Goal: Information Seeking & Learning: Learn about a topic

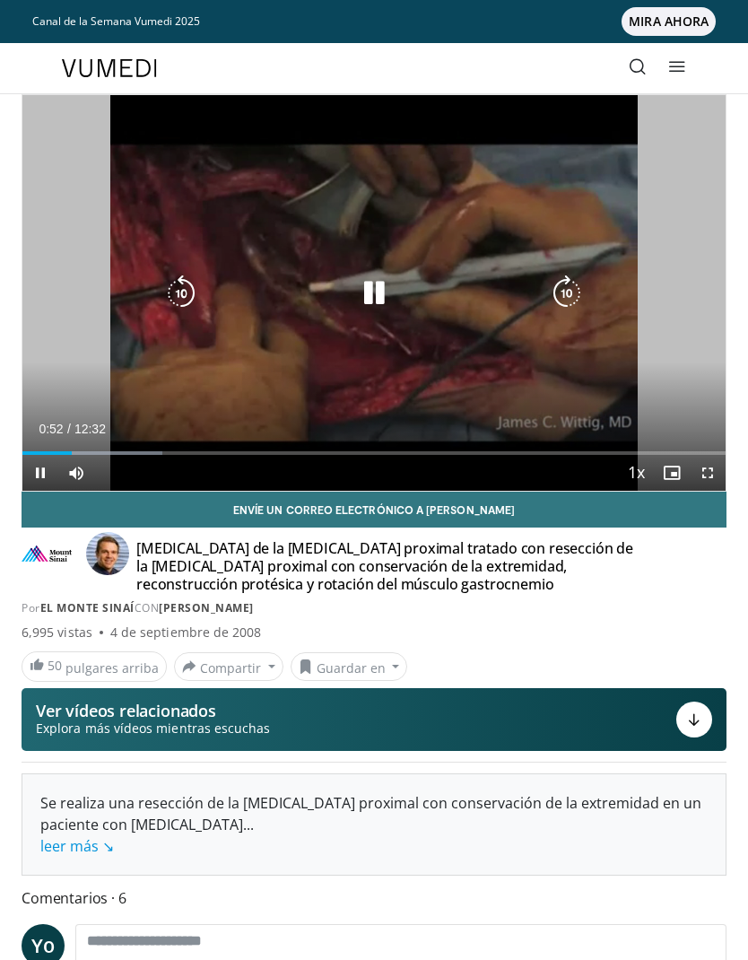
click at [624, 77] on link at bounding box center [638, 68] width 36 height 36
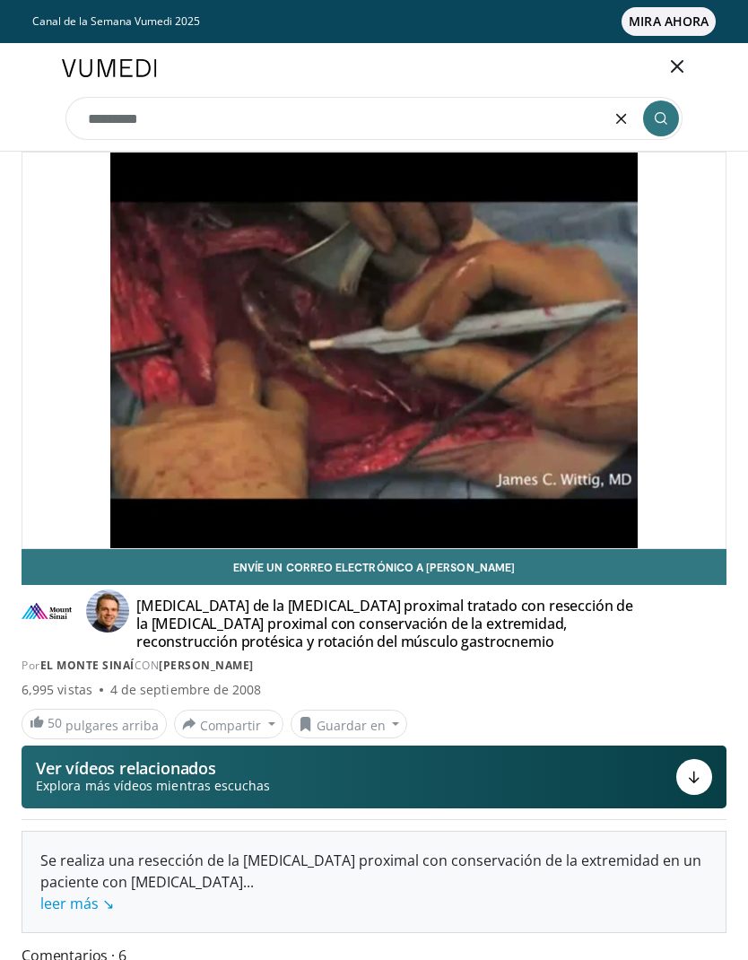
type input "**********"
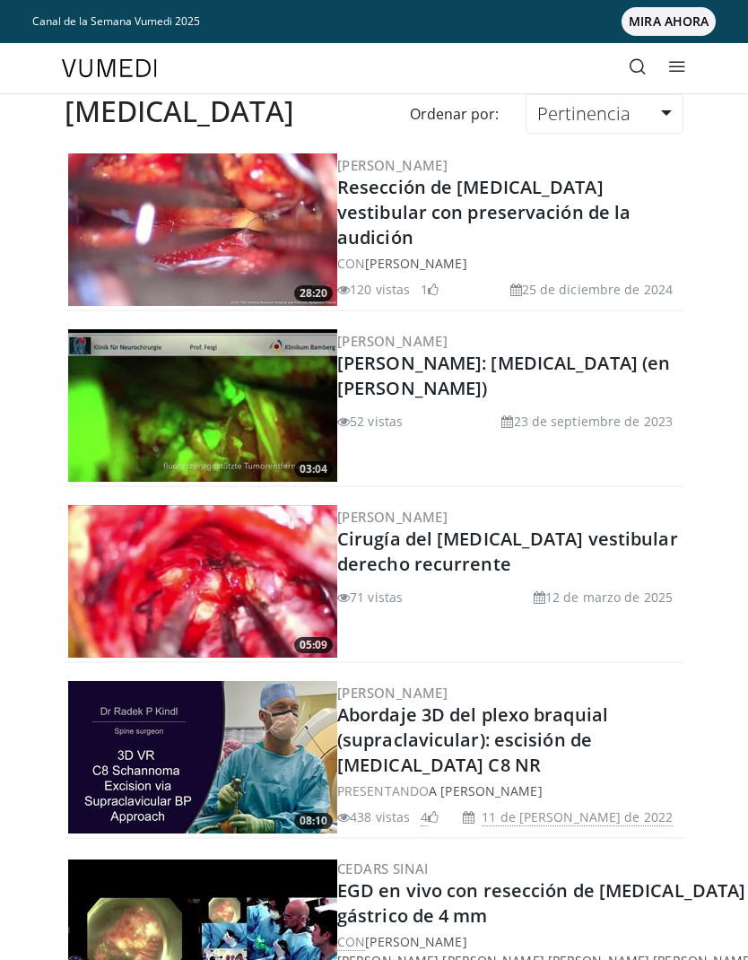
click at [555, 367] on font "Presentación de caso: Schwannoma (en alemán)" at bounding box center [503, 375] width 333 height 49
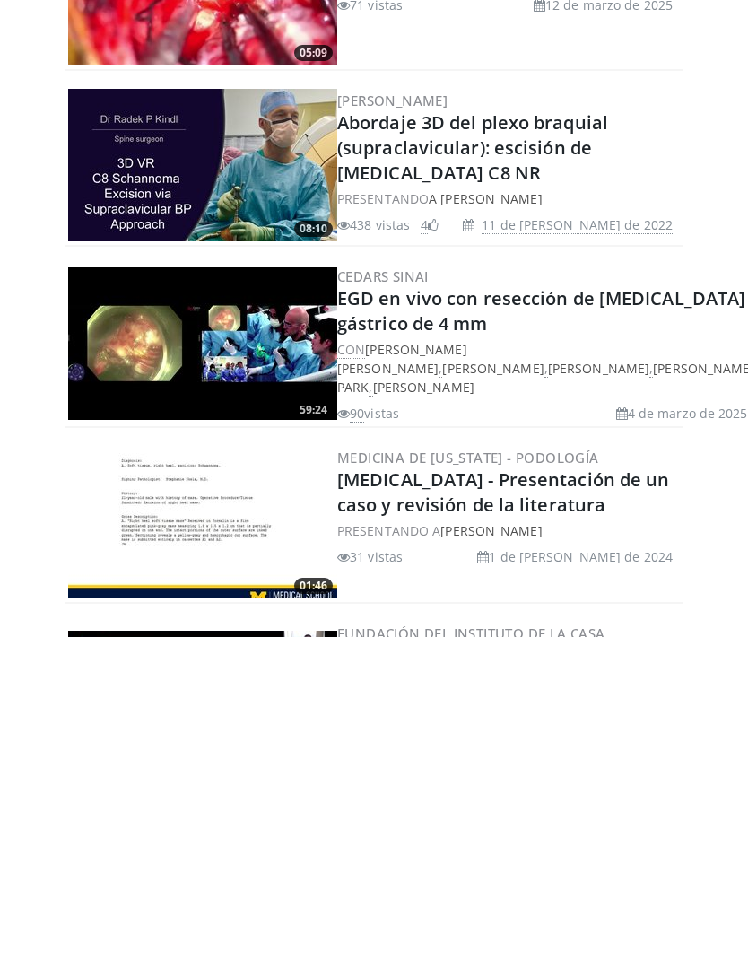
scroll to position [270, 0]
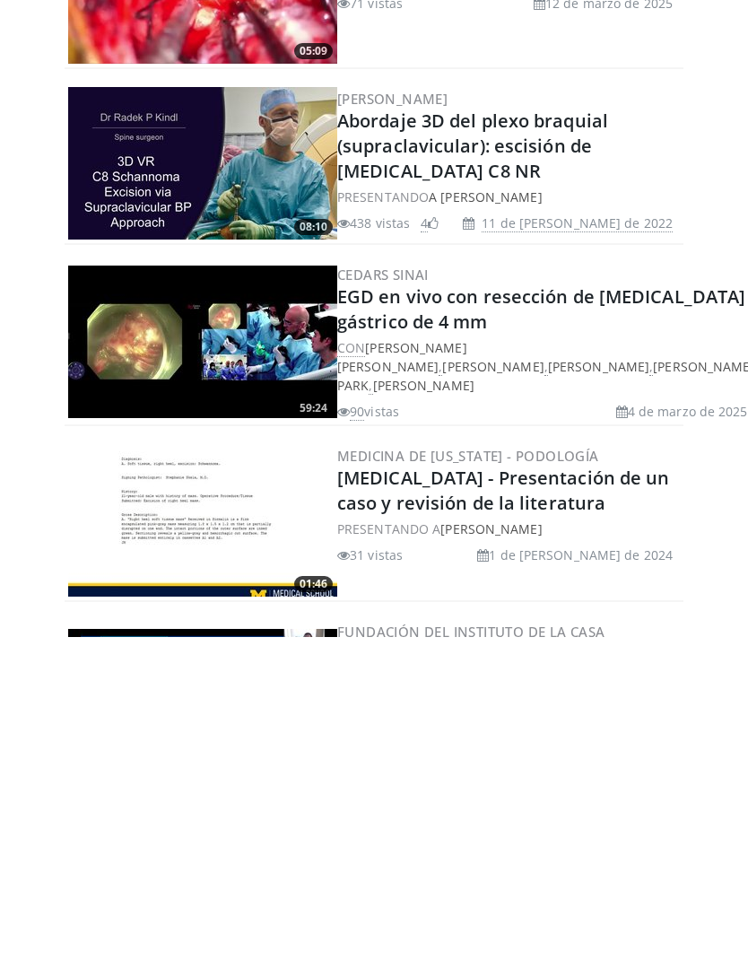
click at [466, 432] on font "Abordaje 3D del plexo braquial (supraclavicular): escisión de schwannoma C8 NR" at bounding box center [472, 469] width 271 height 74
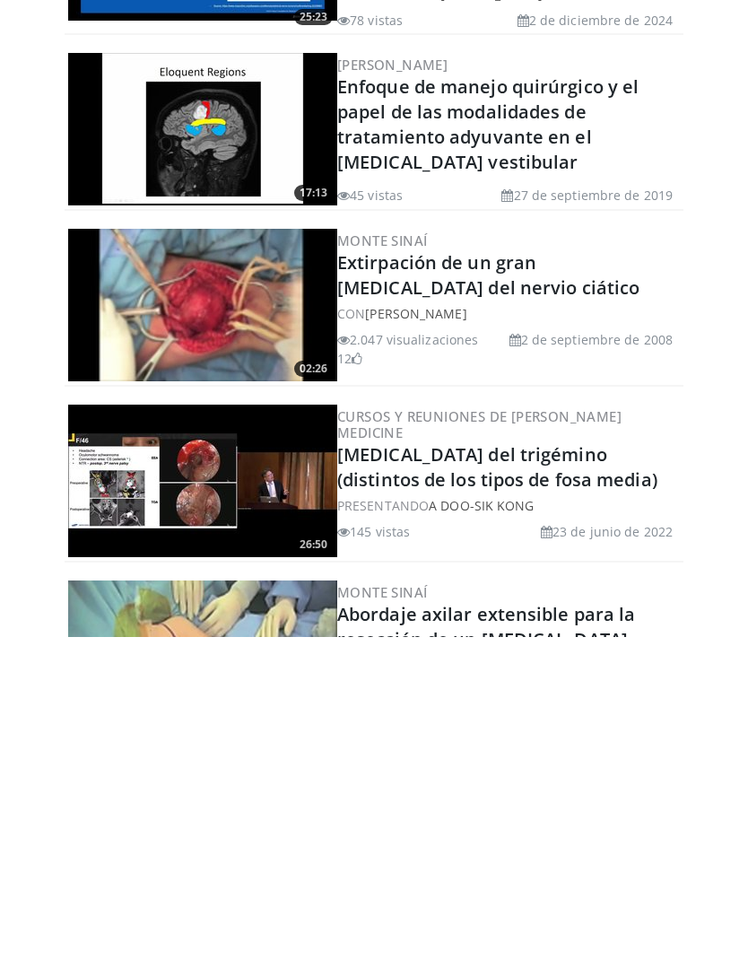
scroll to position [1035, 0]
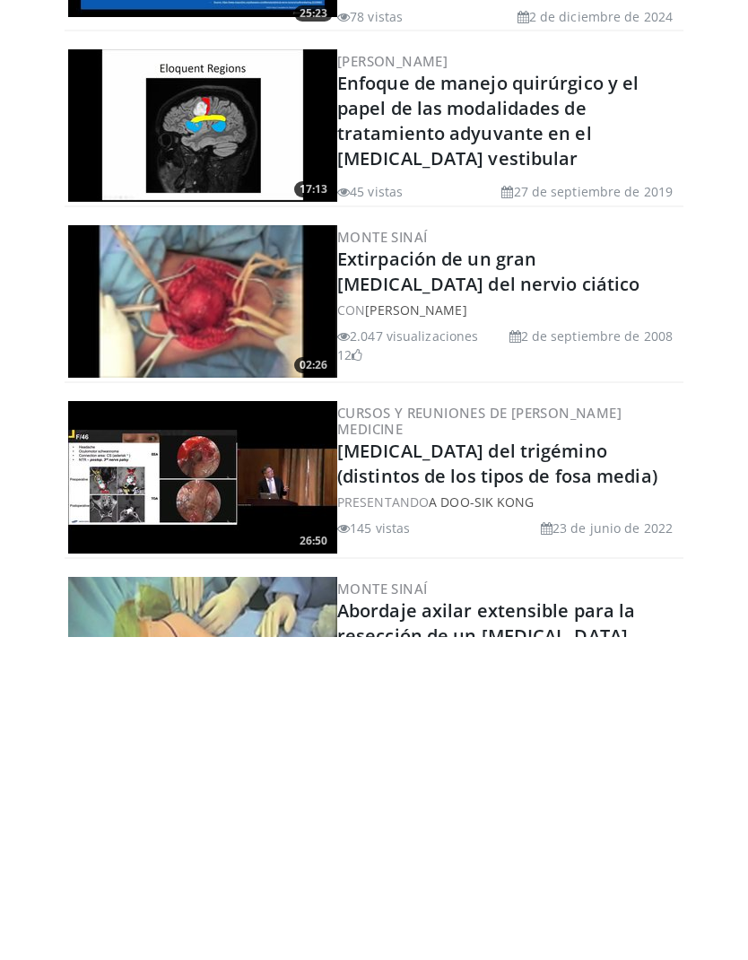
click at [550, 571] on font "Extirpación de un gran schwannoma del nervio ciático" at bounding box center [488, 595] width 302 height 49
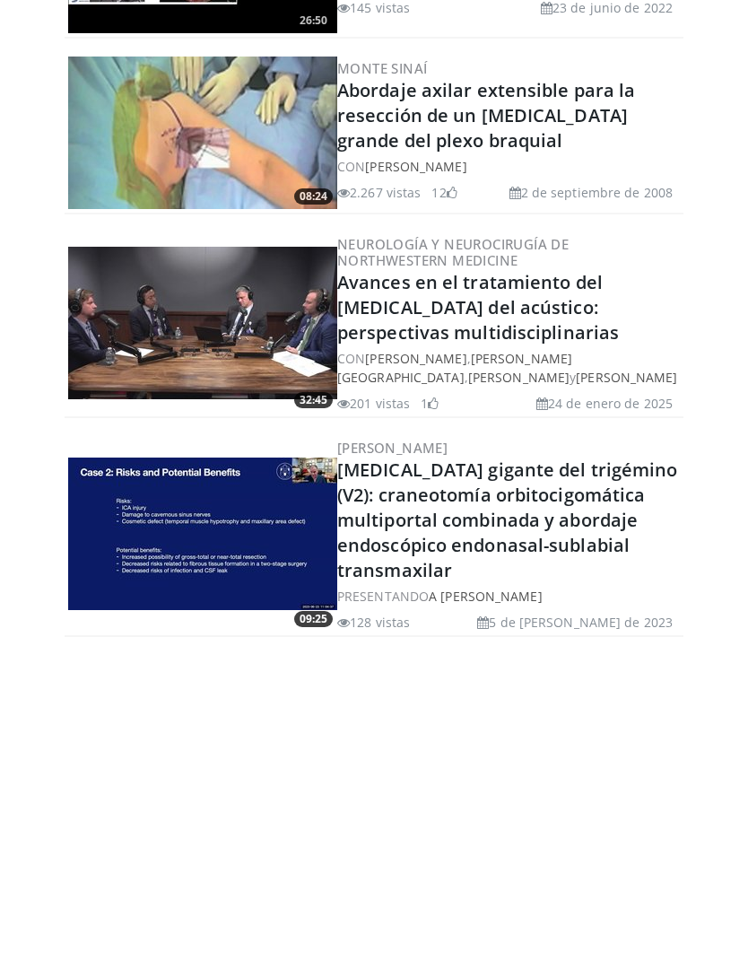
scroll to position [1624, 0]
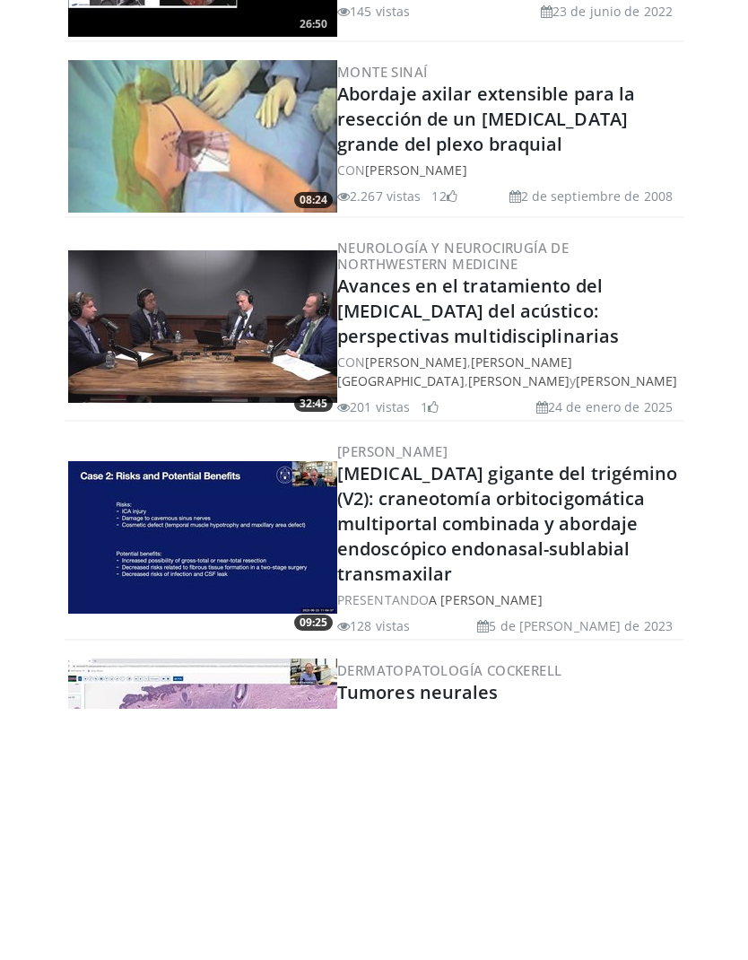
click at [589, 333] on font "Abordaje axilar extensible para la resección de un [MEDICAL_DATA] grande del [M…" at bounding box center [486, 370] width 298 height 74
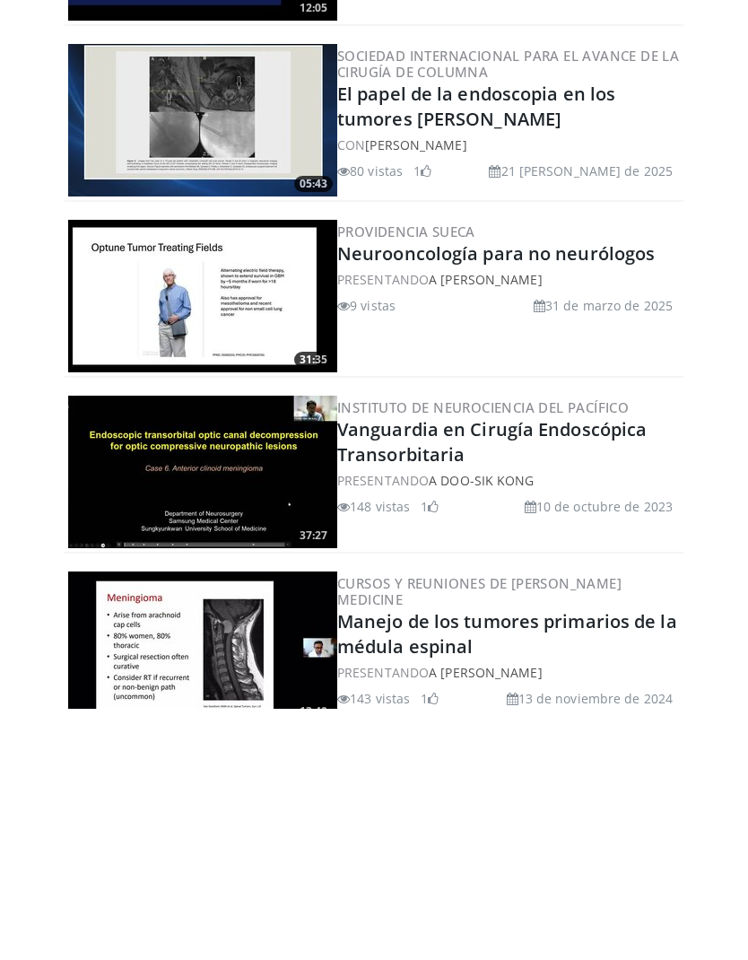
scroll to position [3349, 0]
